Goal: Task Accomplishment & Management: Complete application form

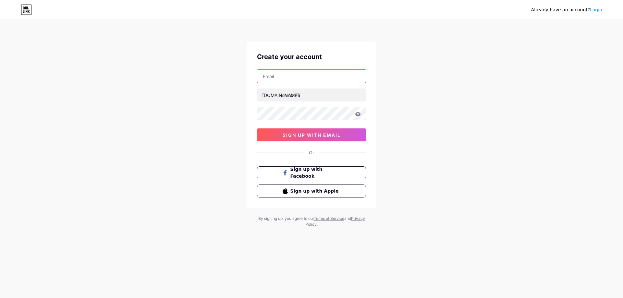
click at [294, 77] on input "text" at bounding box center [311, 76] width 108 height 13
paste input "[EMAIL_ADDRESS][DOMAIN_NAME]"
type input "[EMAIL_ADDRESS][DOMAIN_NAME]"
click at [290, 96] on input "text" at bounding box center [311, 95] width 108 height 13
paste input "silagewrap"
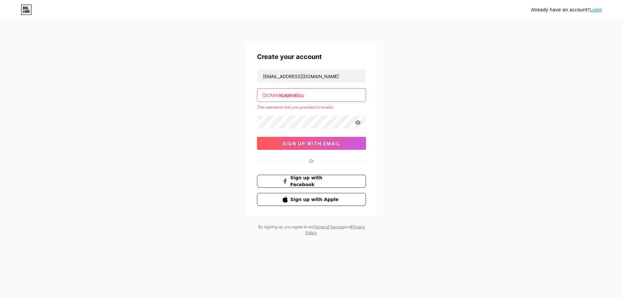
click at [309, 98] on input "silage-wrap" at bounding box center [311, 95] width 108 height 13
paste input "wrapau"
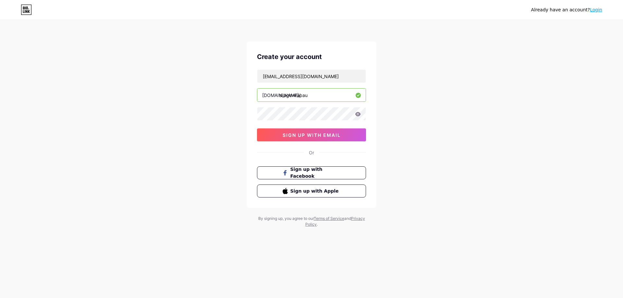
type input "silagewrapau"
click at [251, 122] on div "Create your account [EMAIL_ADDRESS][DOMAIN_NAME] [DOMAIN_NAME]/ silagewrapau si…" at bounding box center [311, 125] width 130 height 166
click at [281, 133] on button "sign up with email" at bounding box center [311, 134] width 109 height 13
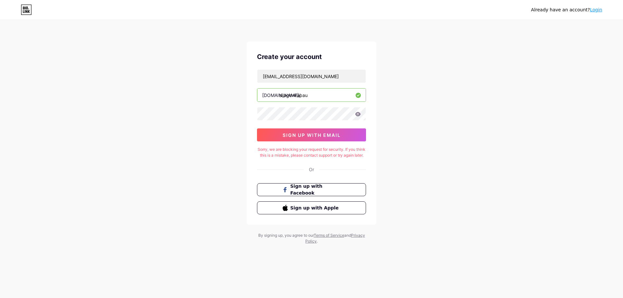
click at [282, 150] on div "Sorry, we are blocking your request for security. If you think this is a mistak…" at bounding box center [311, 153] width 109 height 12
copy div "Sorry, we are blocking your request for security. If you think this is a mistak…"
